Goal: Navigation & Orientation: Find specific page/section

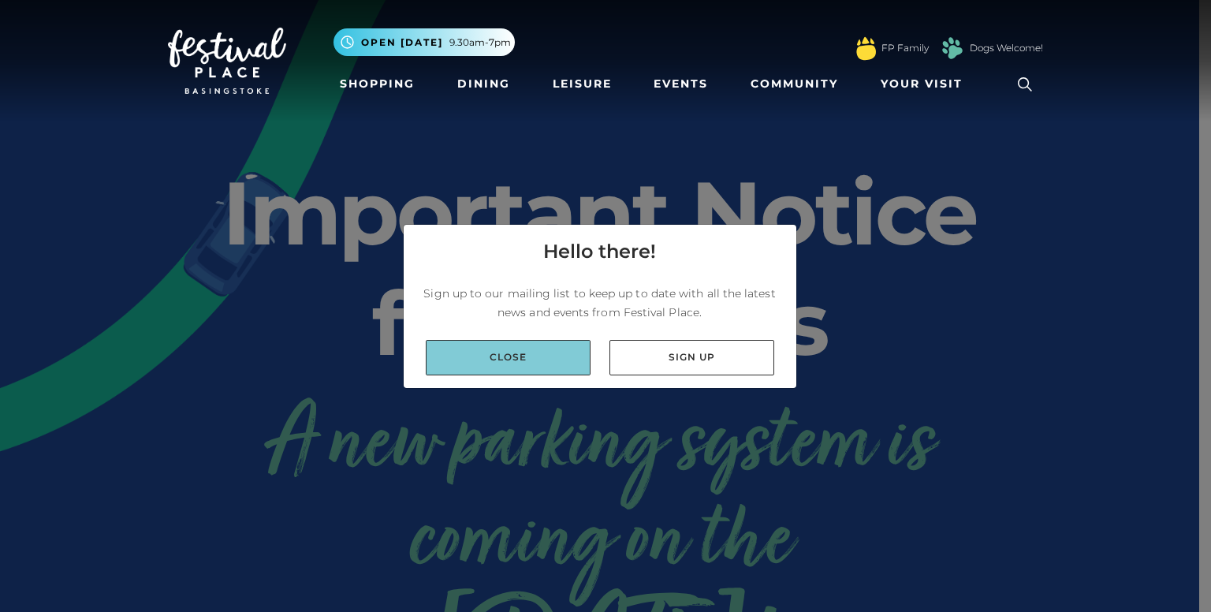
click at [532, 353] on link "Close" at bounding box center [508, 357] width 165 height 35
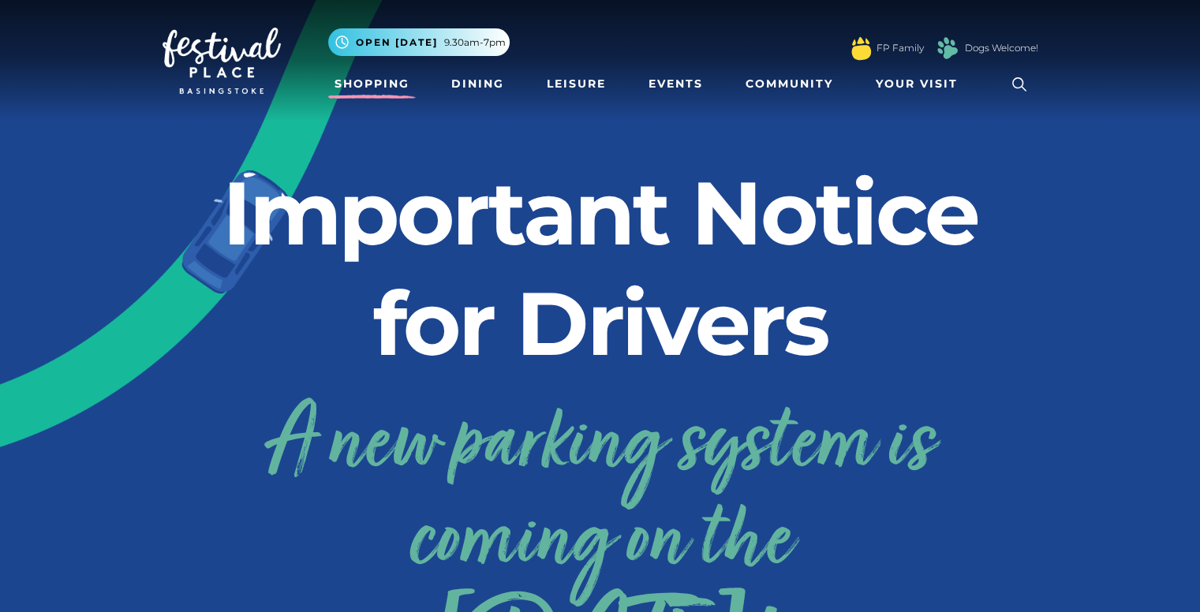
click at [379, 84] on link "Shopping" at bounding box center [372, 83] width 88 height 29
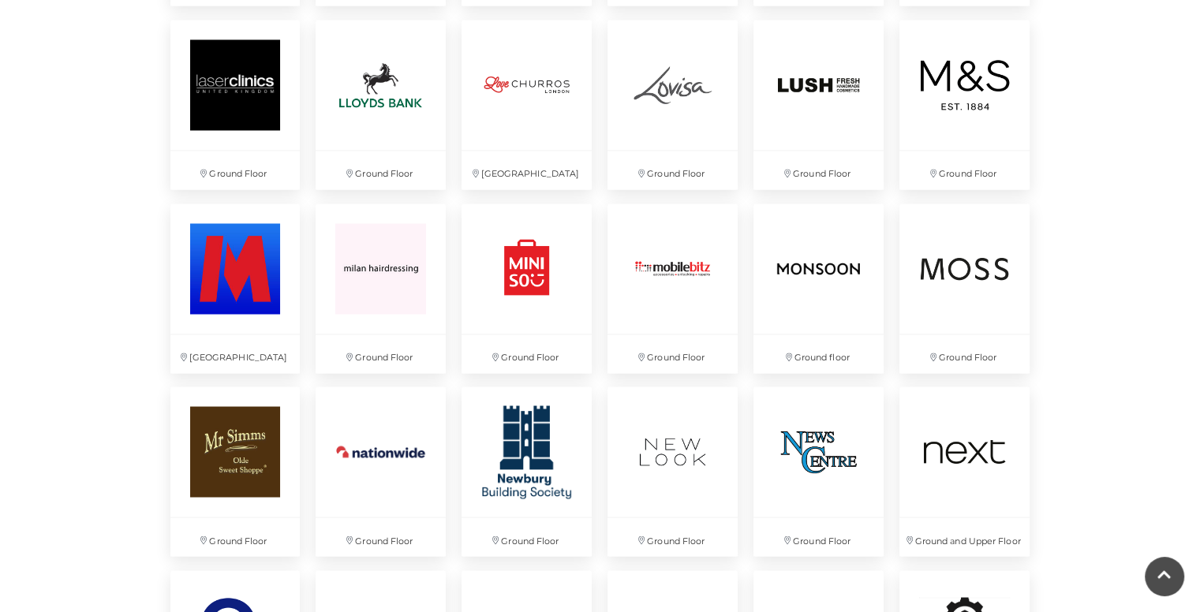
scroll to position [2631, 0]
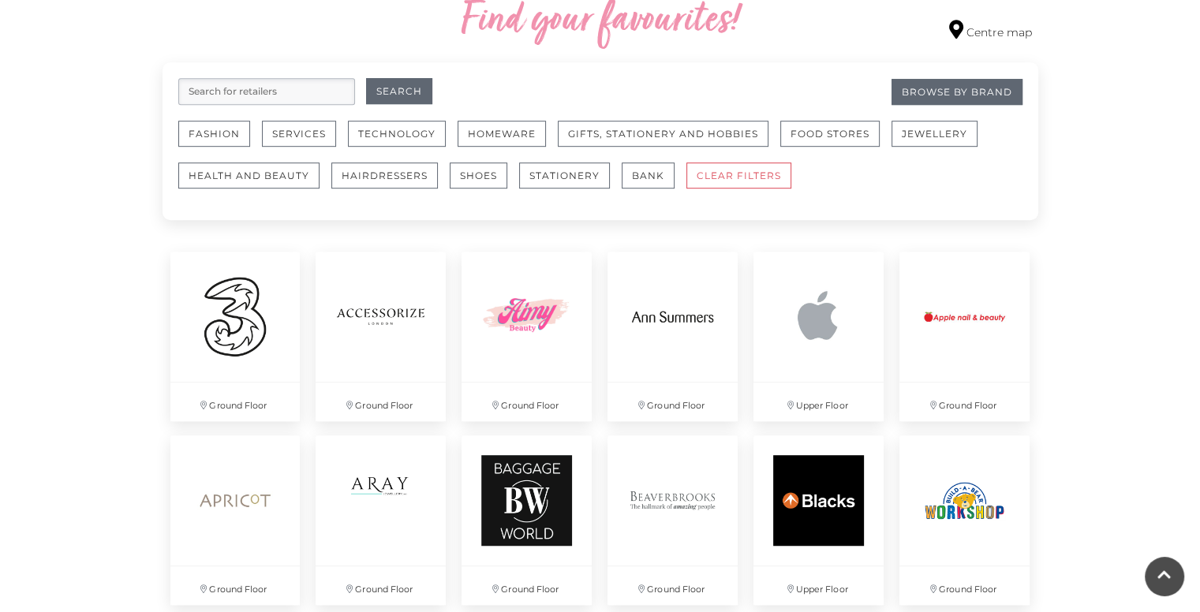
scroll to position [929, 0]
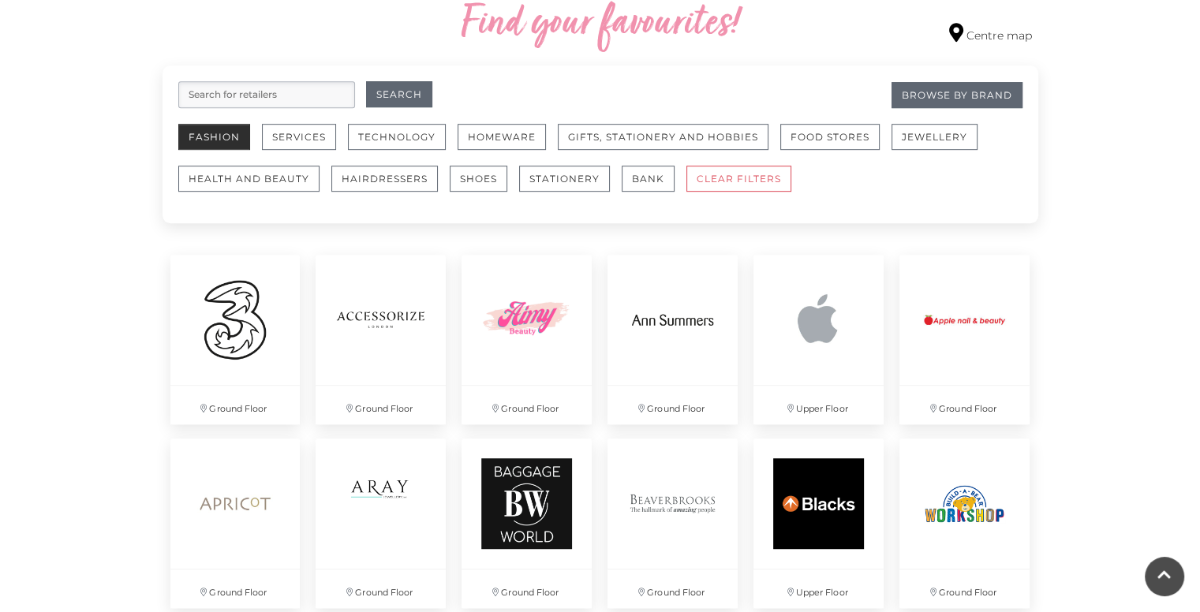
click at [185, 141] on button "Fashion" at bounding box center [214, 137] width 72 height 26
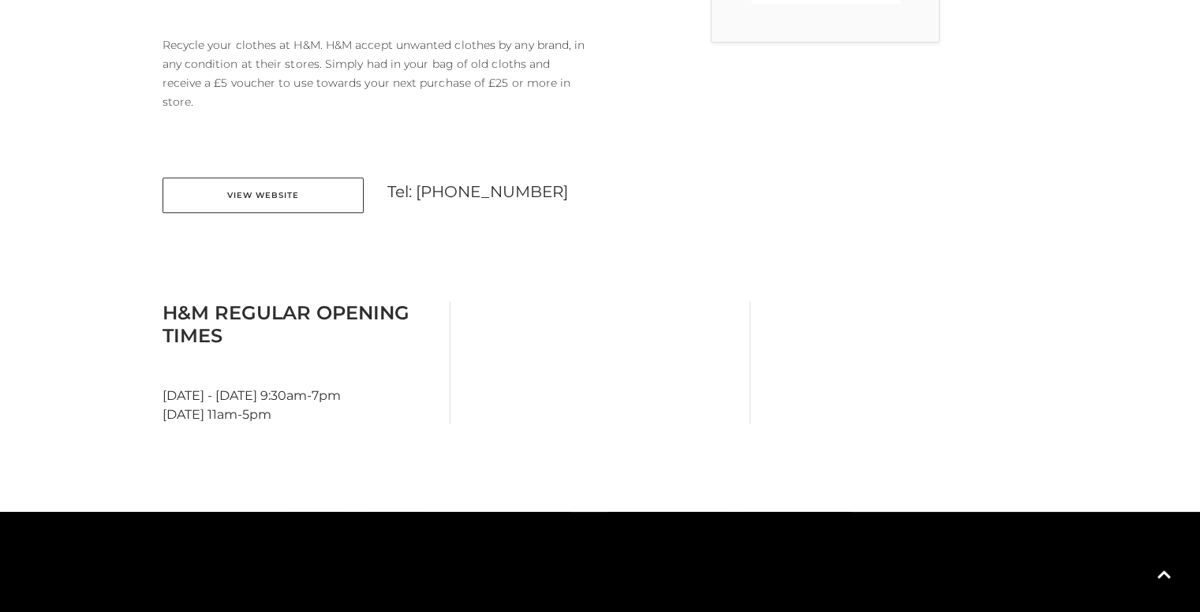
scroll to position [643, 0]
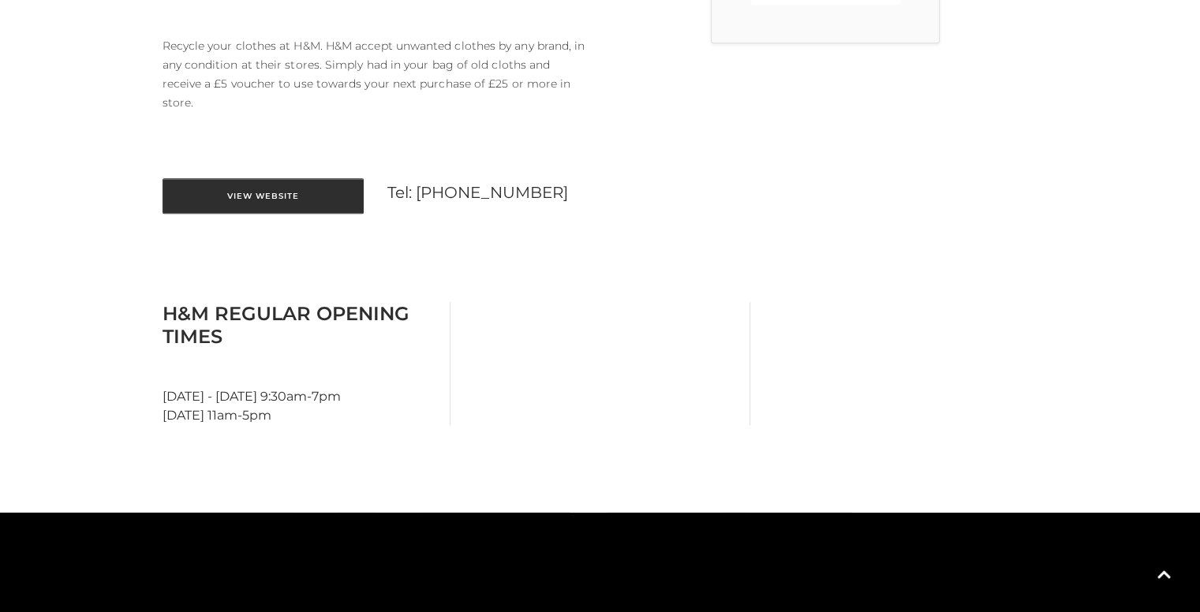
click at [290, 184] on link "View Website" at bounding box center [262, 195] width 201 height 35
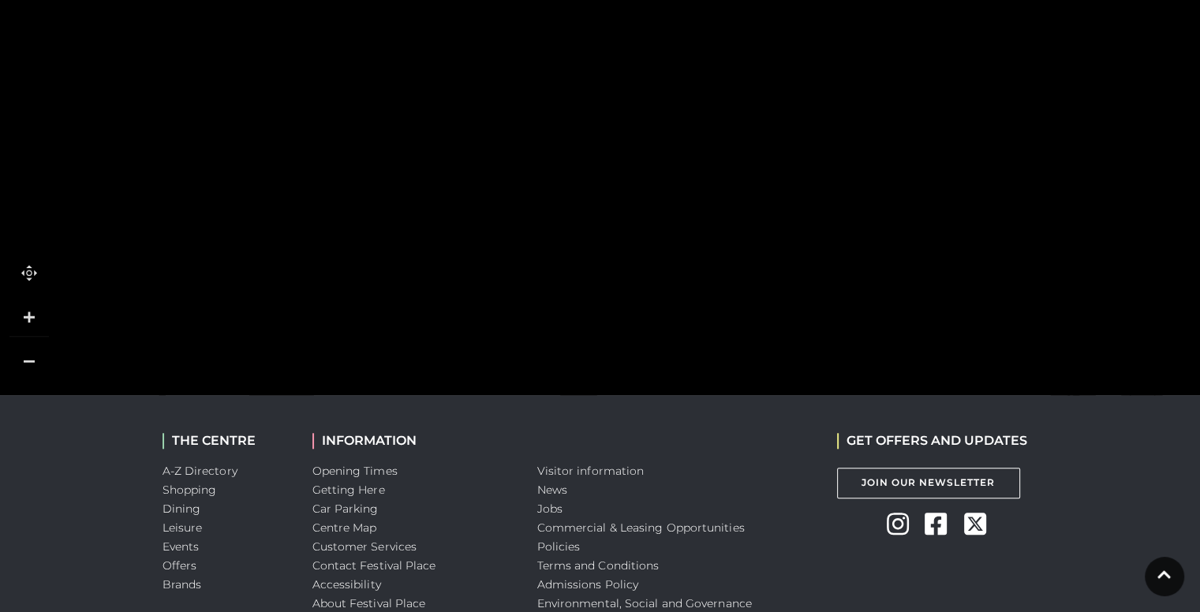
scroll to position [1189, 0]
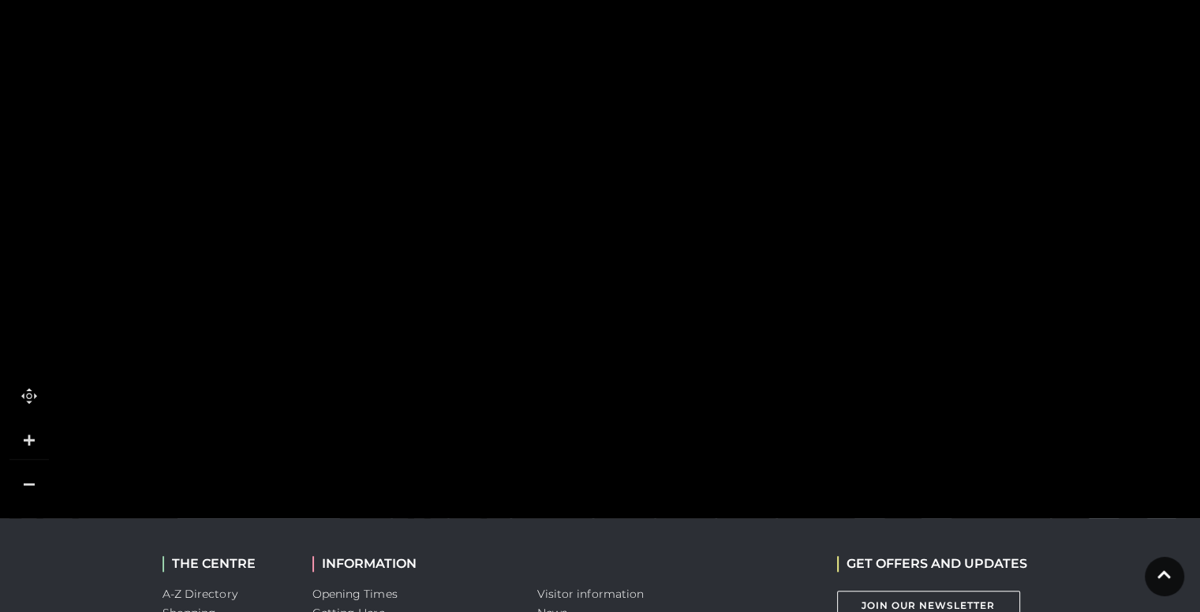
drag, startPoint x: 524, startPoint y: 326, endPoint x: 366, endPoint y: 121, distance: 258.7
click at [366, 176] on rect at bounding box center [350, 244] width 40 height 136
drag, startPoint x: 409, startPoint y: 319, endPoint x: 688, endPoint y: 438, distance: 303.2
drag, startPoint x: 609, startPoint y: 273, endPoint x: 664, endPoint y: 235, distance: 66.9
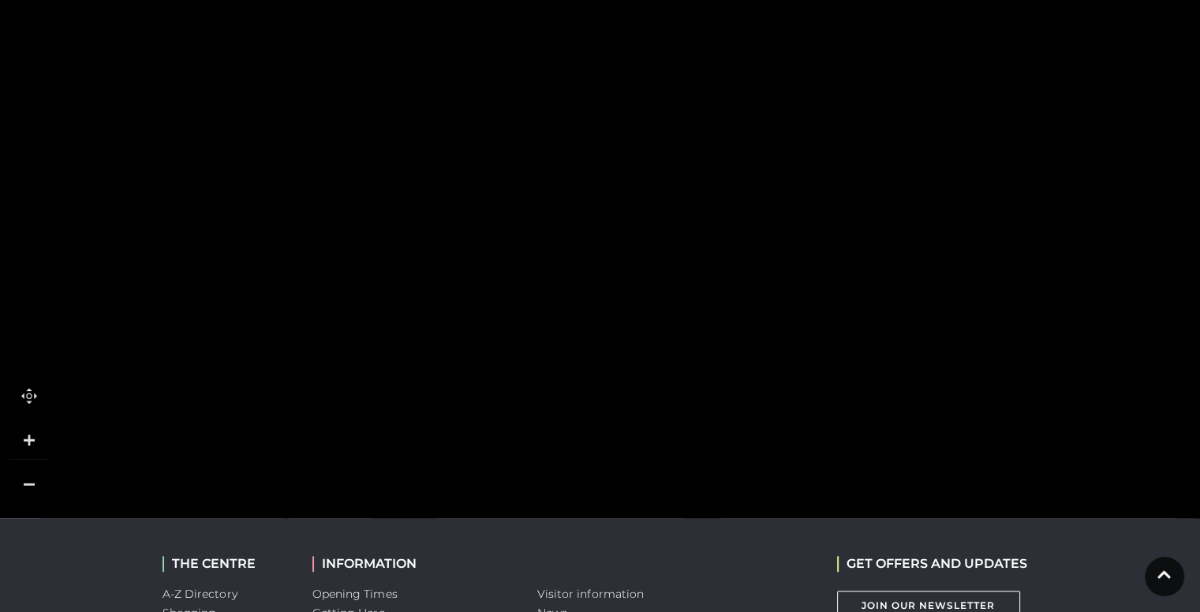
drag, startPoint x: 547, startPoint y: 333, endPoint x: 500, endPoint y: 310, distance: 51.8
drag, startPoint x: 758, startPoint y: 214, endPoint x: 274, endPoint y: 181, distance: 484.6
click at [431, 181] on rect at bounding box center [474, 166] width 87 height 137
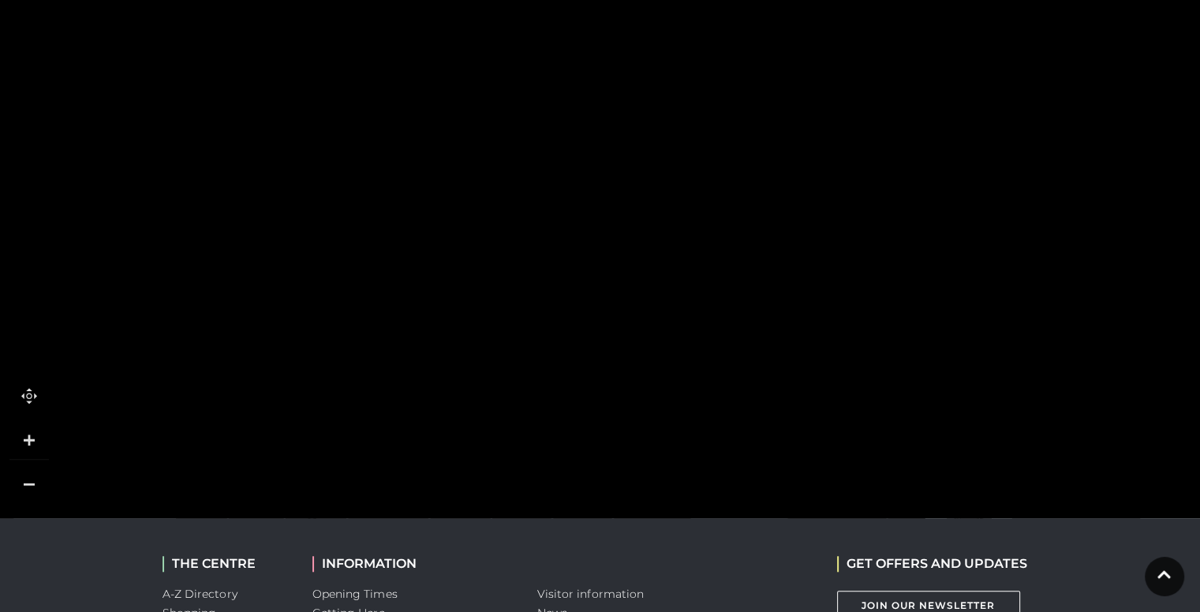
drag, startPoint x: 728, startPoint y: 237, endPoint x: 700, endPoint y: 332, distance: 98.6
click at [700, 332] on icon at bounding box center [694, 315] width 45 height 45
drag, startPoint x: 654, startPoint y: 245, endPoint x: 593, endPoint y: -7, distance: 259.6
drag, startPoint x: 568, startPoint y: 198, endPoint x: 599, endPoint y: 29, distance: 171.6
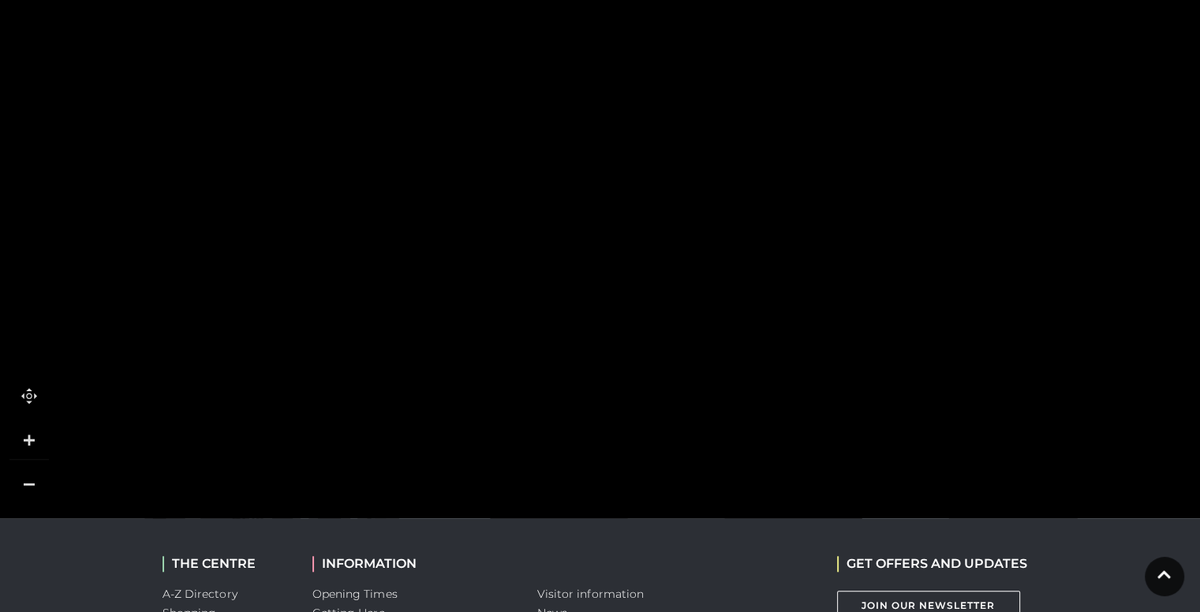
click at [566, 169] on tspan "[PERSON_NAME]" at bounding box center [566, 169] width 0 height 0
drag, startPoint x: 606, startPoint y: 190, endPoint x: 688, endPoint y: -30, distance: 234.8
drag, startPoint x: 646, startPoint y: 266, endPoint x: 713, endPoint y: 54, distance: 222.5
click at [713, 77] on rect at bounding box center [724, 100] width 137 height 47
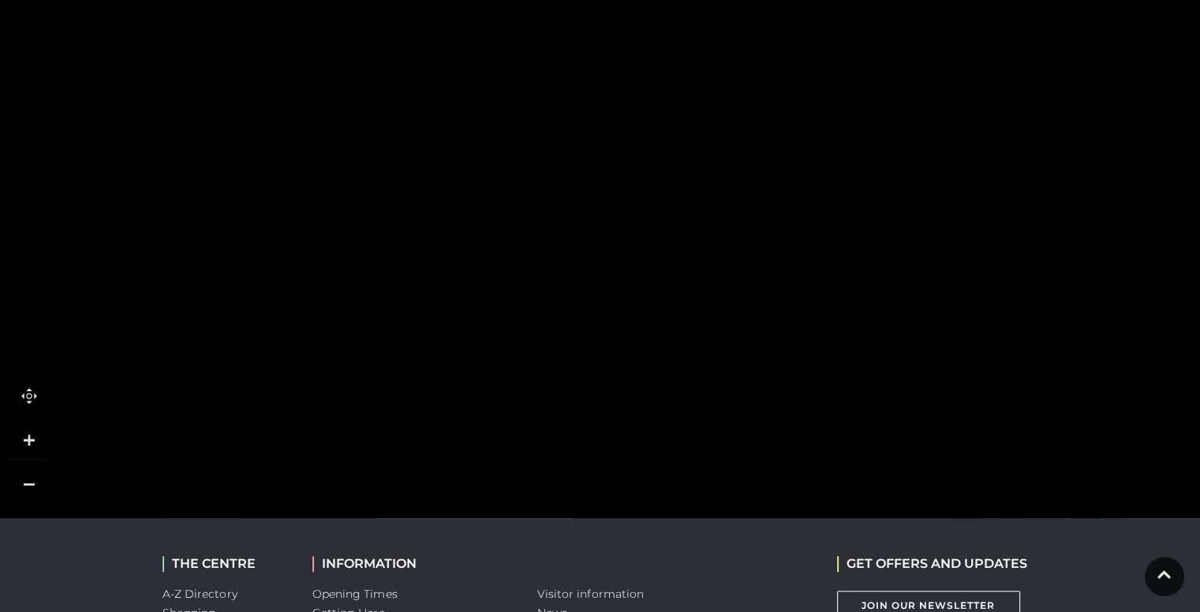
drag, startPoint x: 706, startPoint y: 225, endPoint x: 633, endPoint y: 210, distance: 74.9
click at [619, 230] on tspan "Cards Direct" at bounding box center [619, 230] width 0 height 0
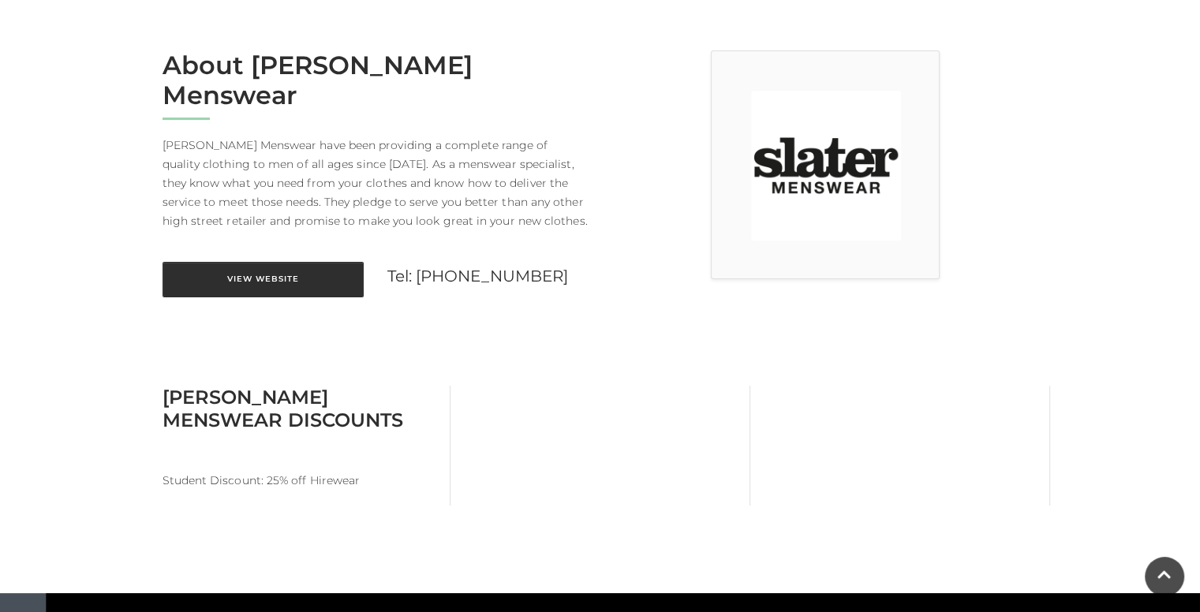
scroll to position [407, 0]
click at [265, 262] on link "View Website" at bounding box center [262, 279] width 201 height 35
